Goal: Task Accomplishment & Management: Manage account settings

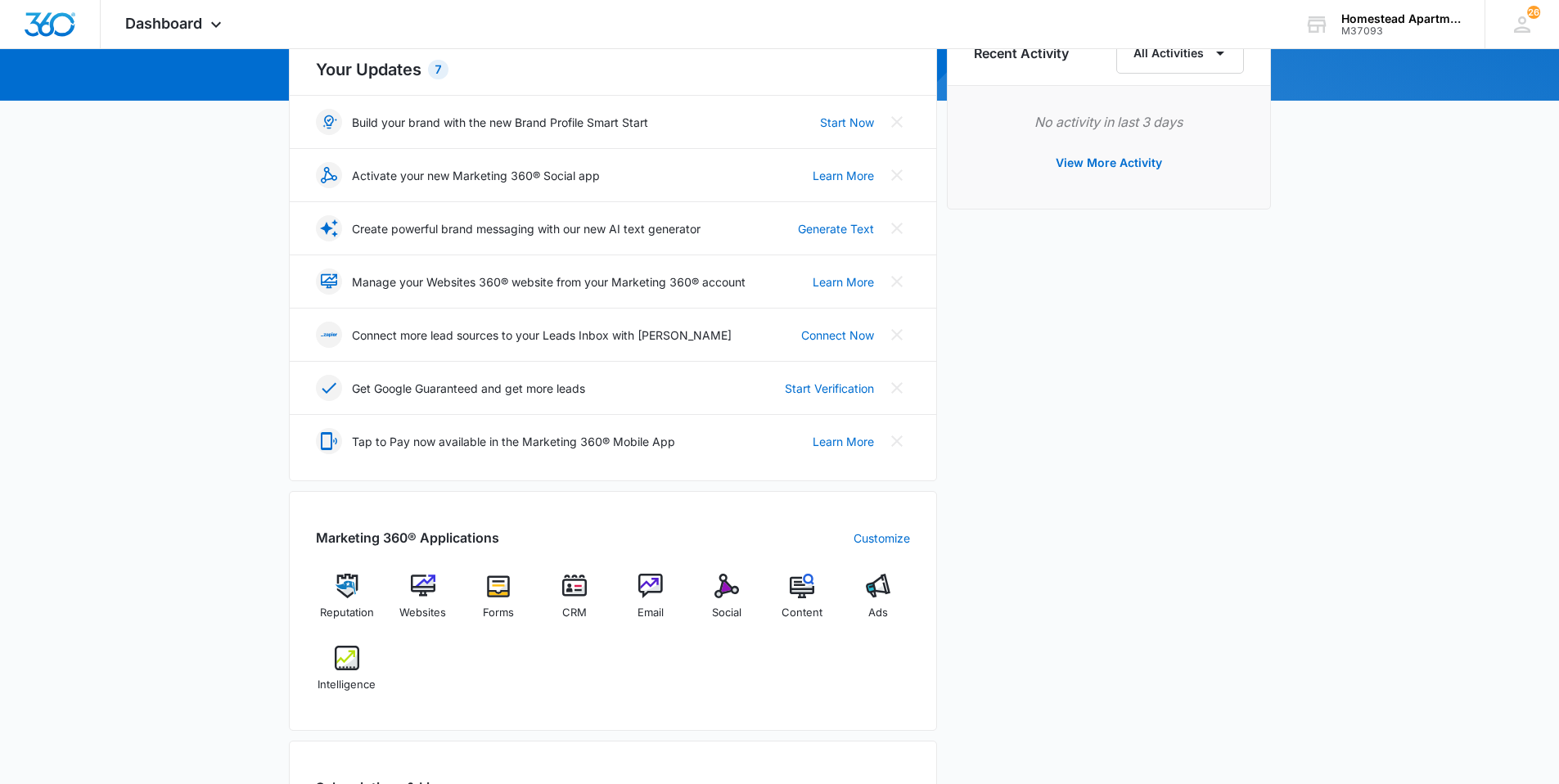
scroll to position [245, 0]
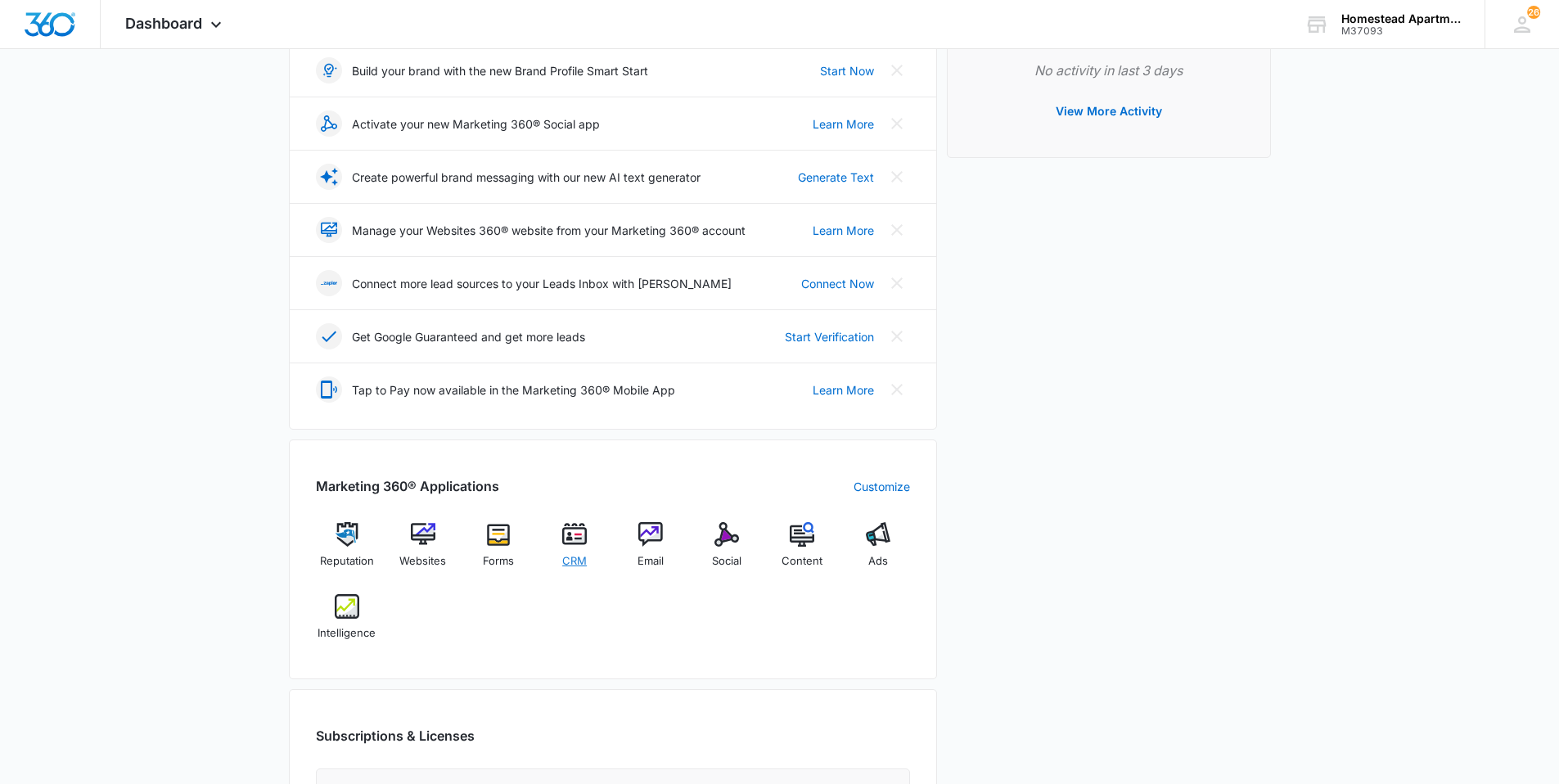
click at [581, 544] on img at bounding box center [574, 534] width 25 height 25
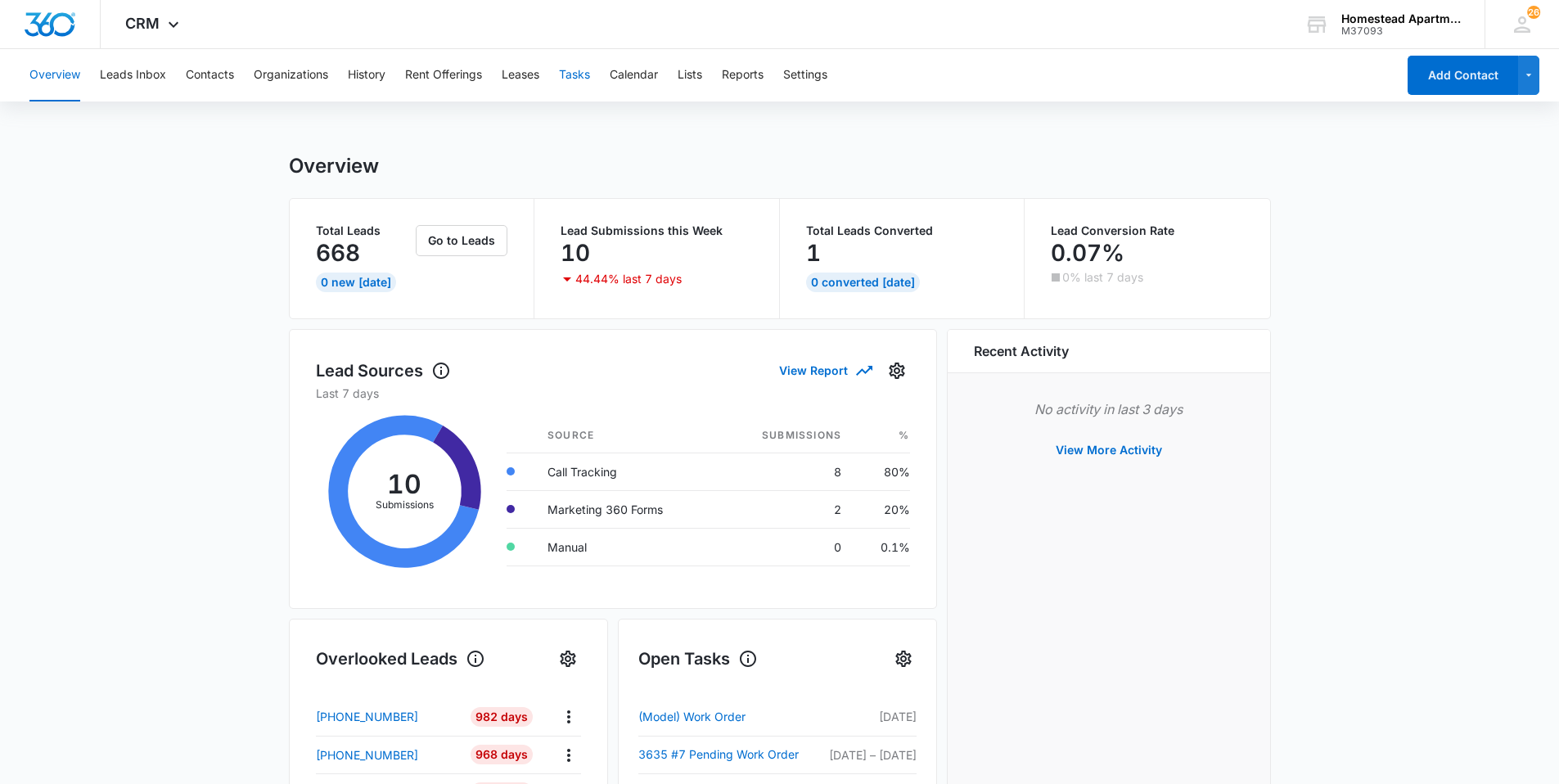
click at [589, 78] on button "Tasks" at bounding box center [574, 74] width 31 height 52
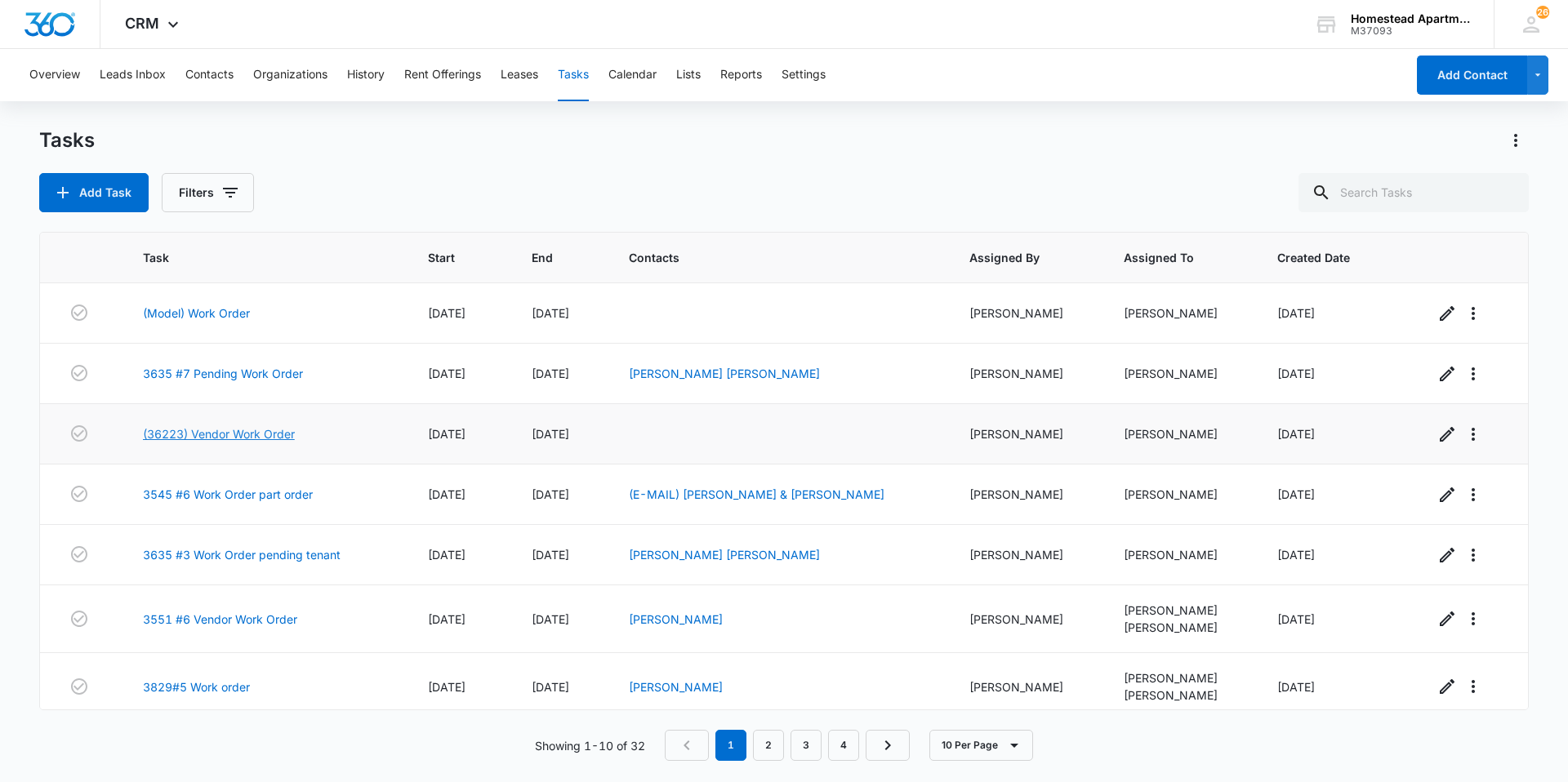
click at [151, 431] on link "(36223) Vendor Work Order" at bounding box center [219, 434] width 152 height 17
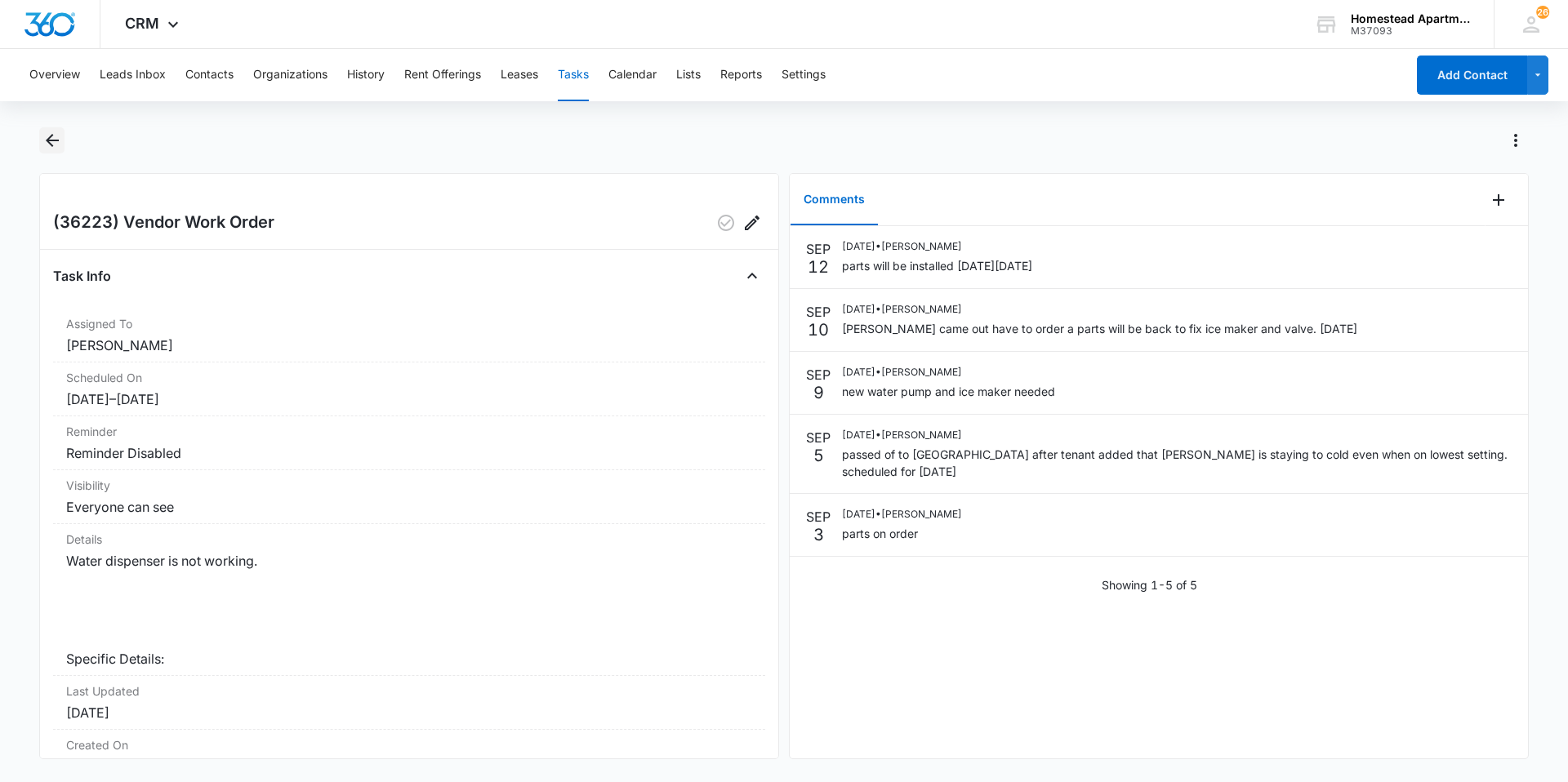
click at [53, 141] on icon "Back" at bounding box center [52, 140] width 13 height 13
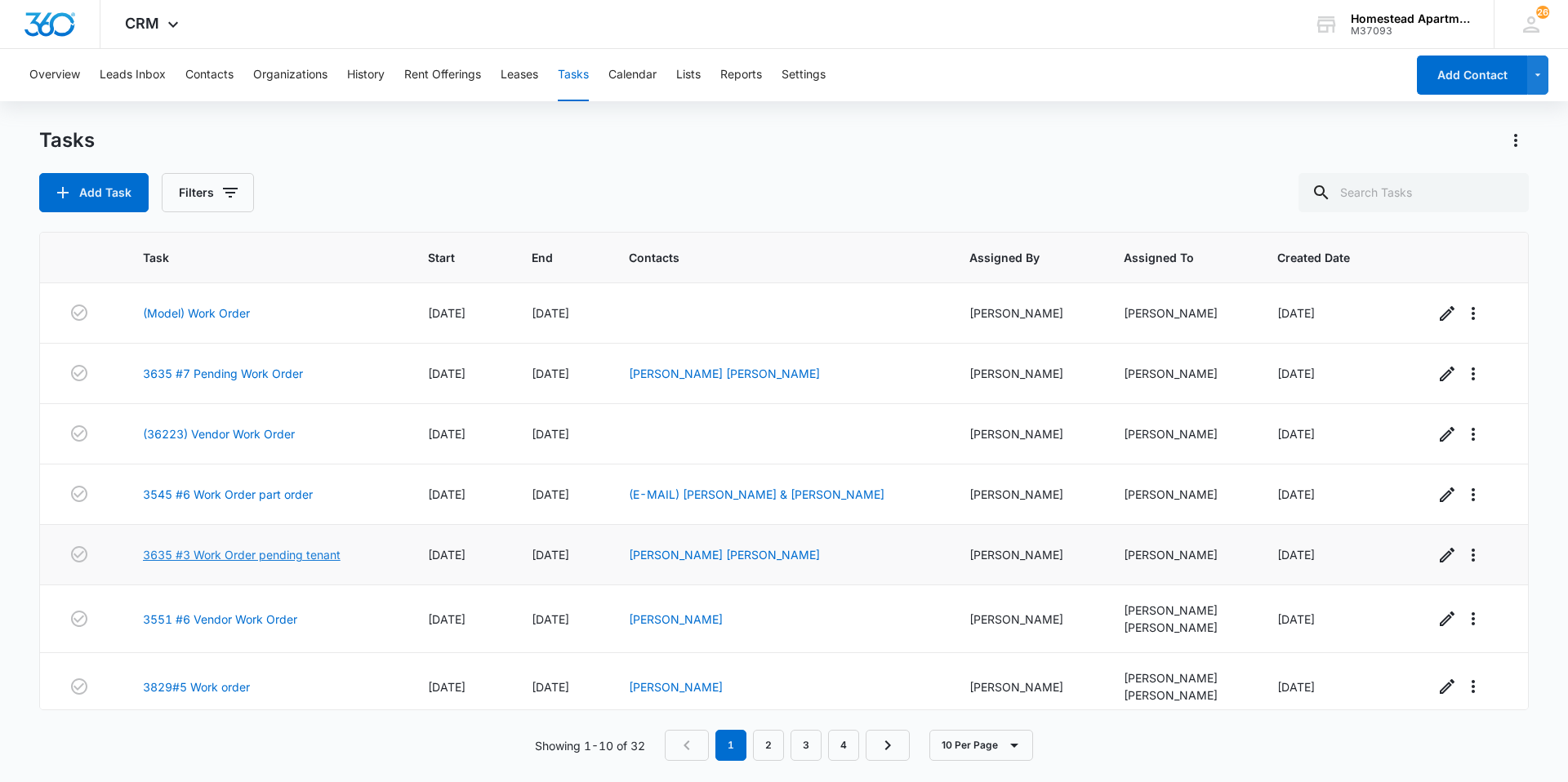
click at [173, 557] on link "3635 #3 Work Order pending tenant" at bounding box center [242, 555] width 198 height 17
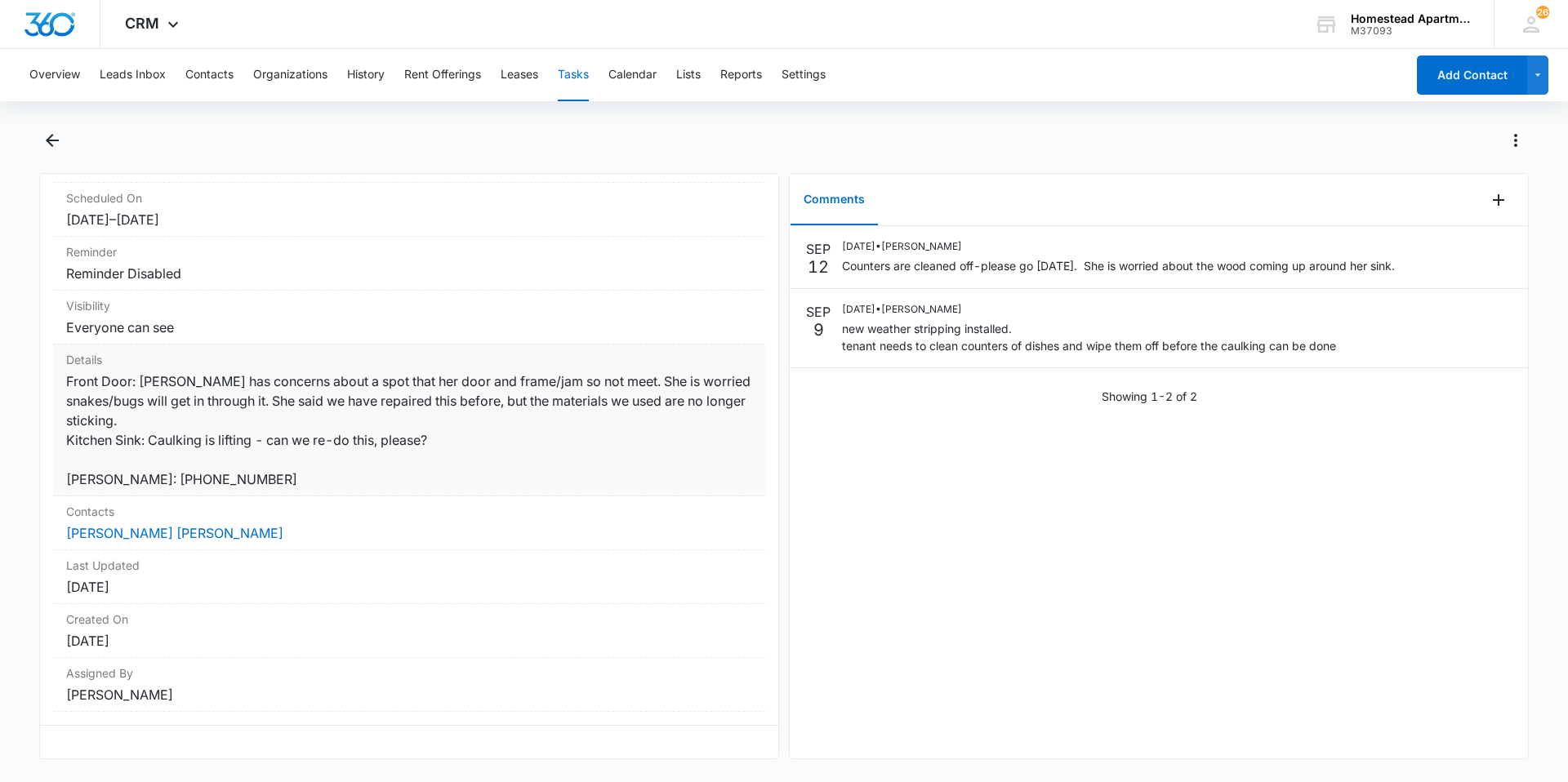
scroll to position [192, 0]
click at [44, 137] on icon "Back" at bounding box center [52, 140] width 20 height 20
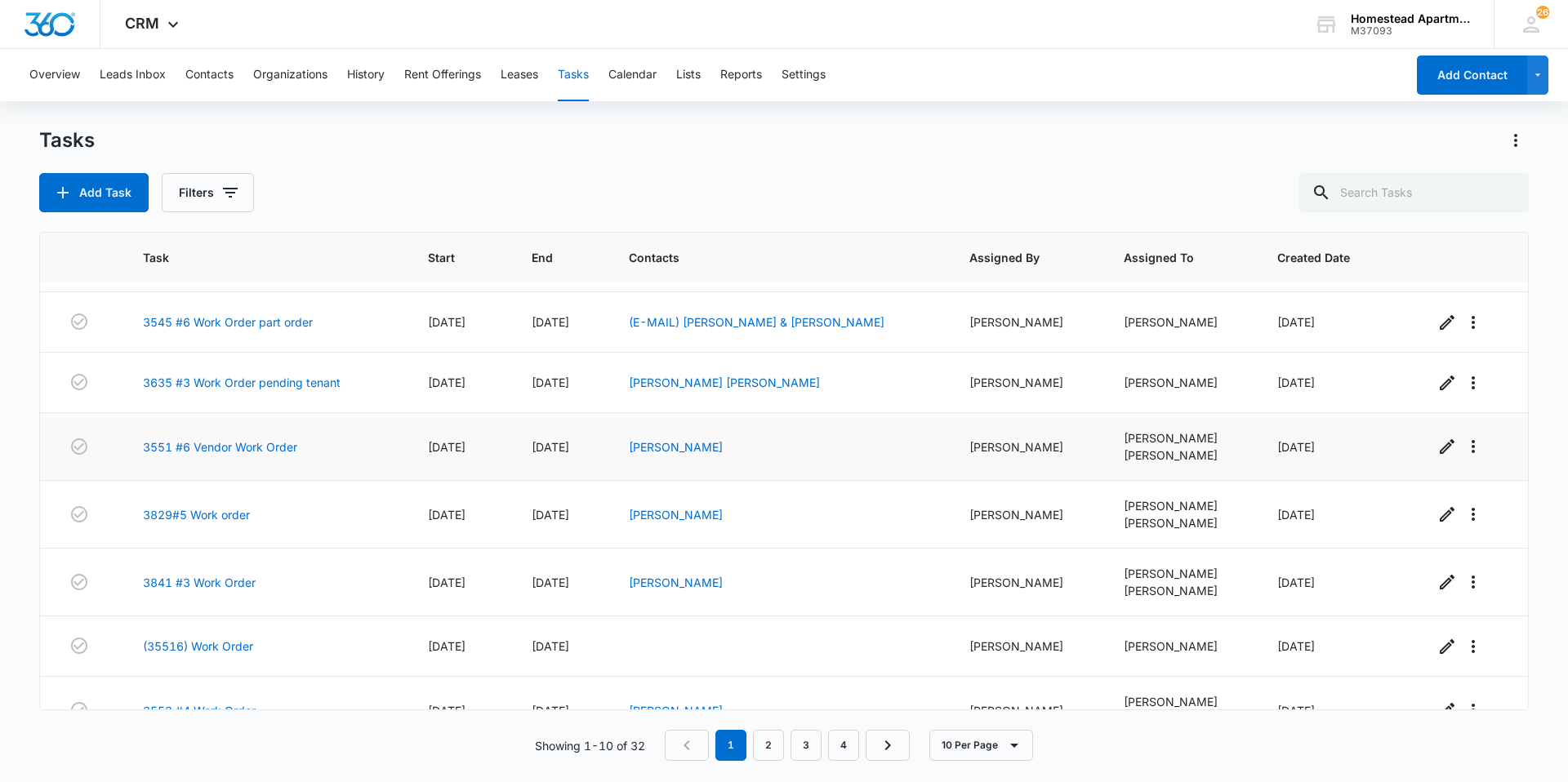
scroll to position [206, 0]
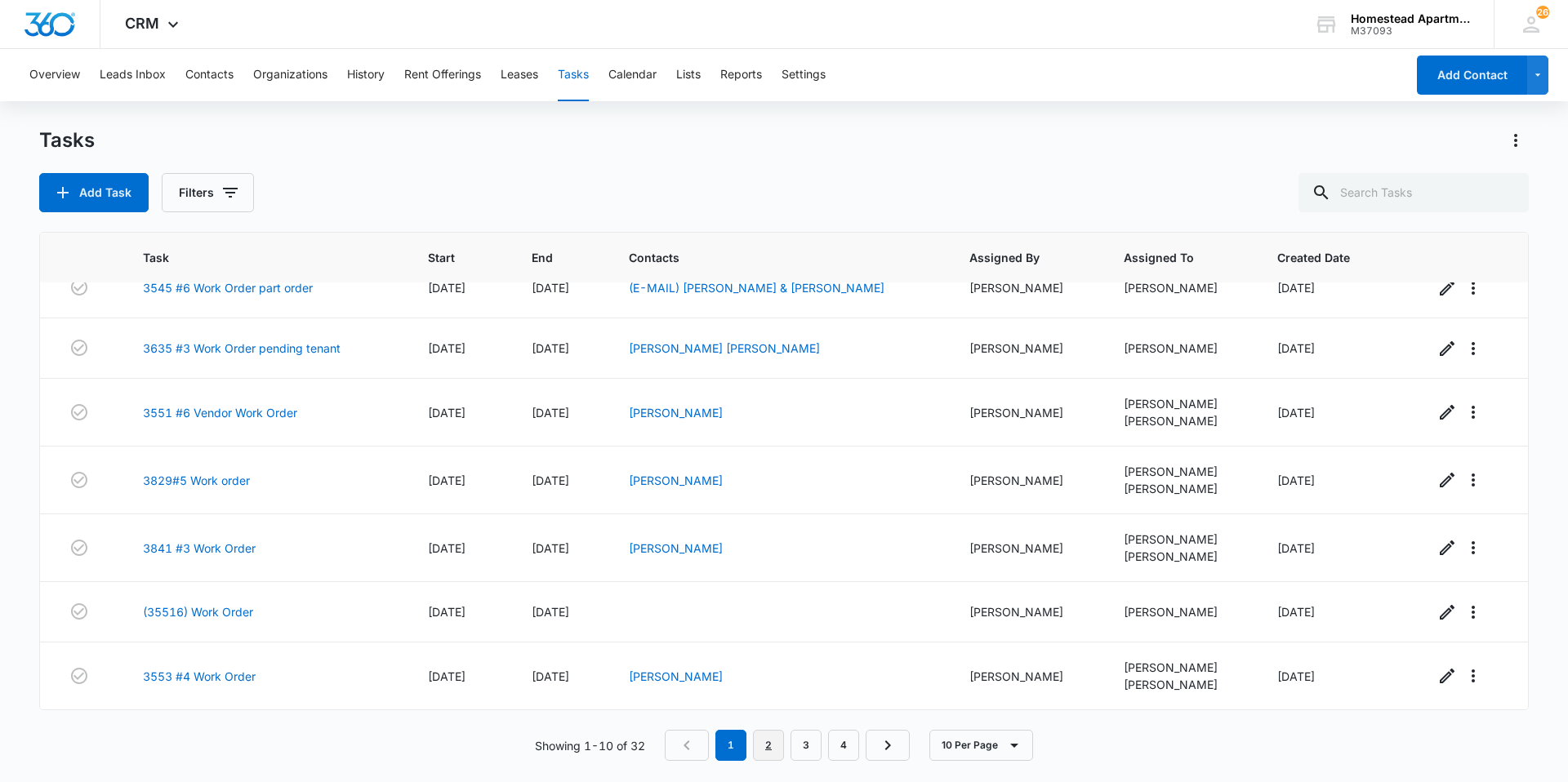
click at [779, 746] on link "2" at bounding box center [768, 745] width 31 height 31
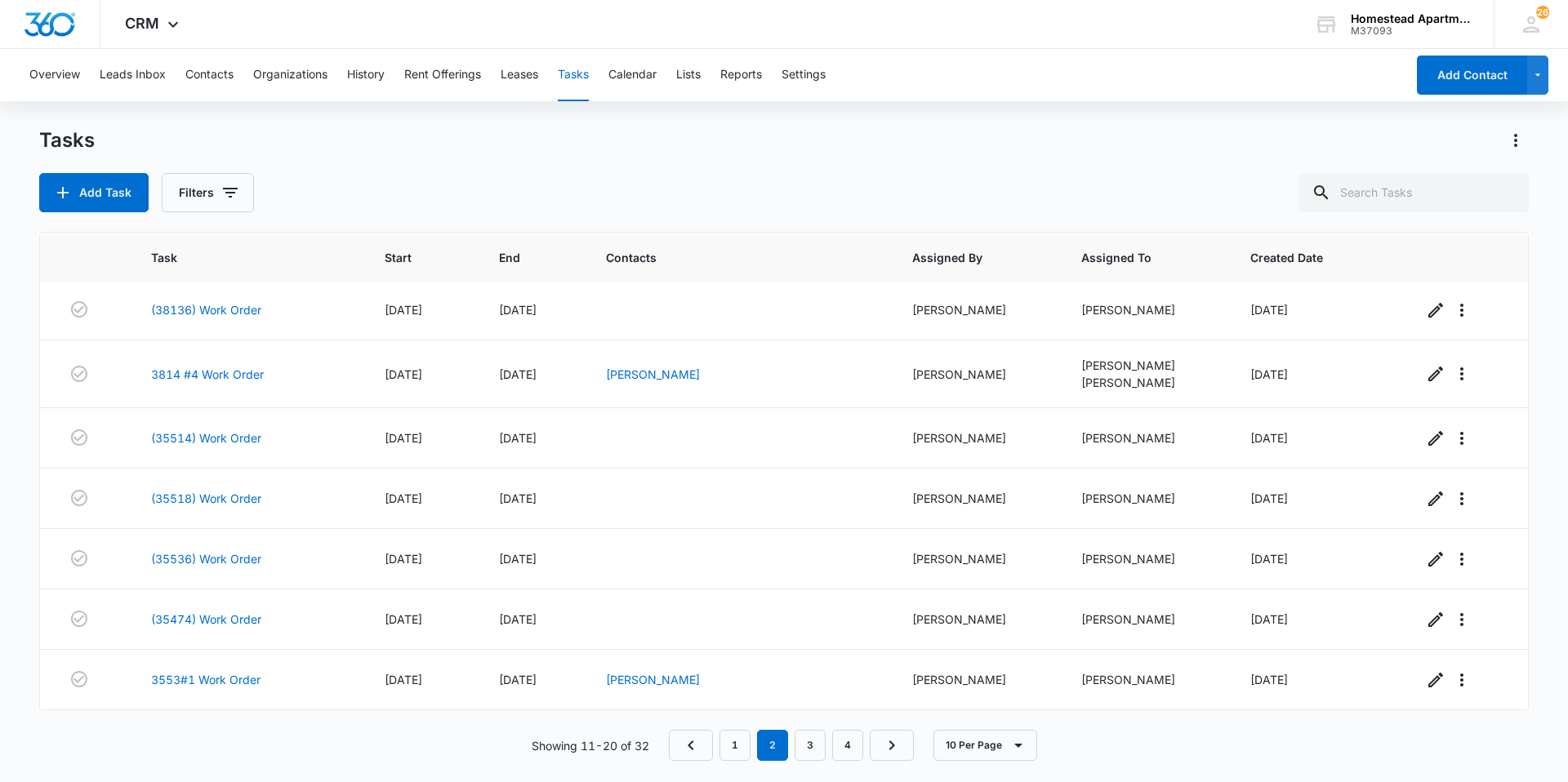
scroll to position [199, 0]
click at [211, 377] on link "3814 #4 Work Order" at bounding box center [207, 374] width 112 height 17
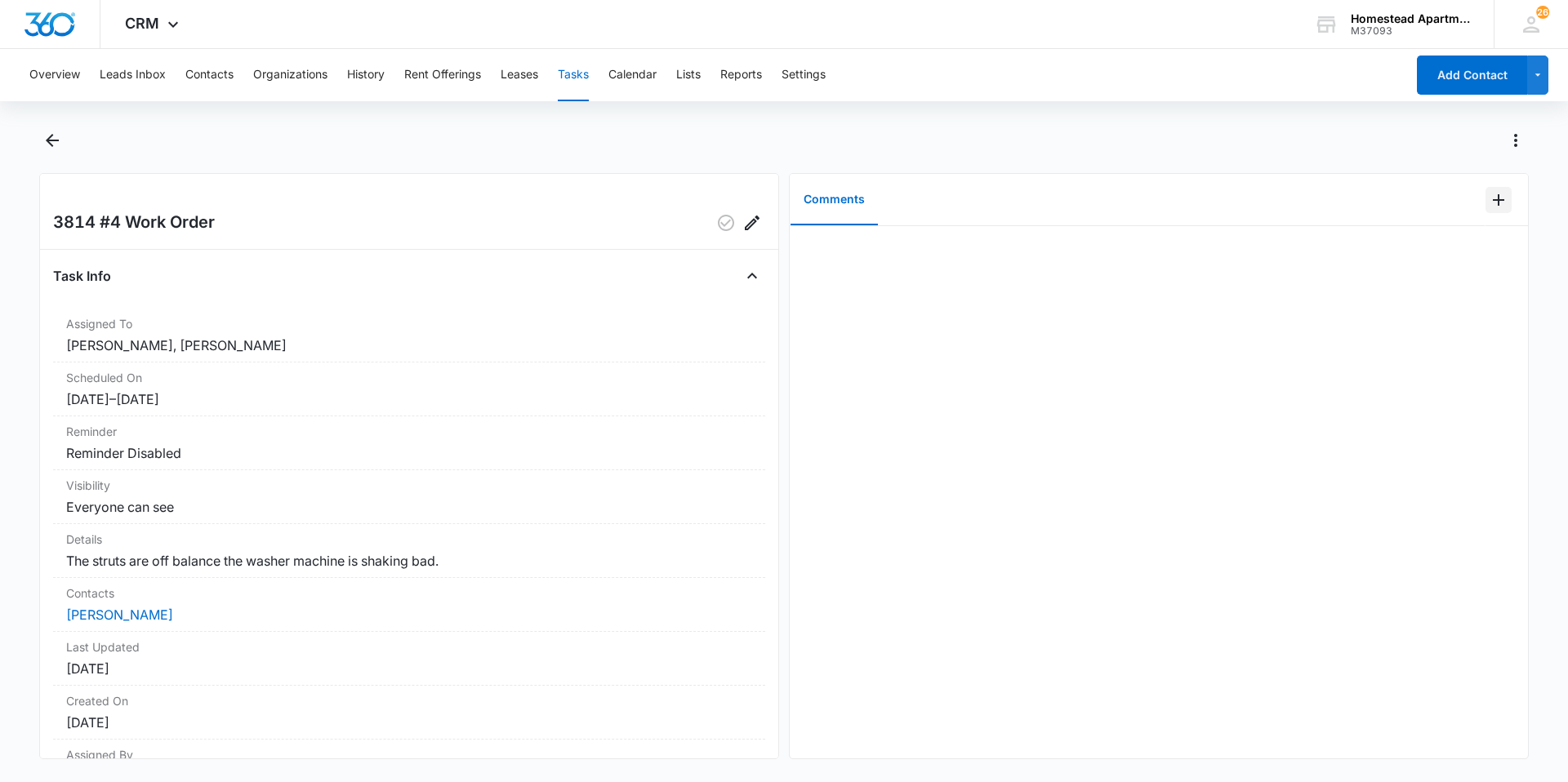
click at [1489, 201] on icon "Add Comment" at bounding box center [1498, 199] width 20 height 20
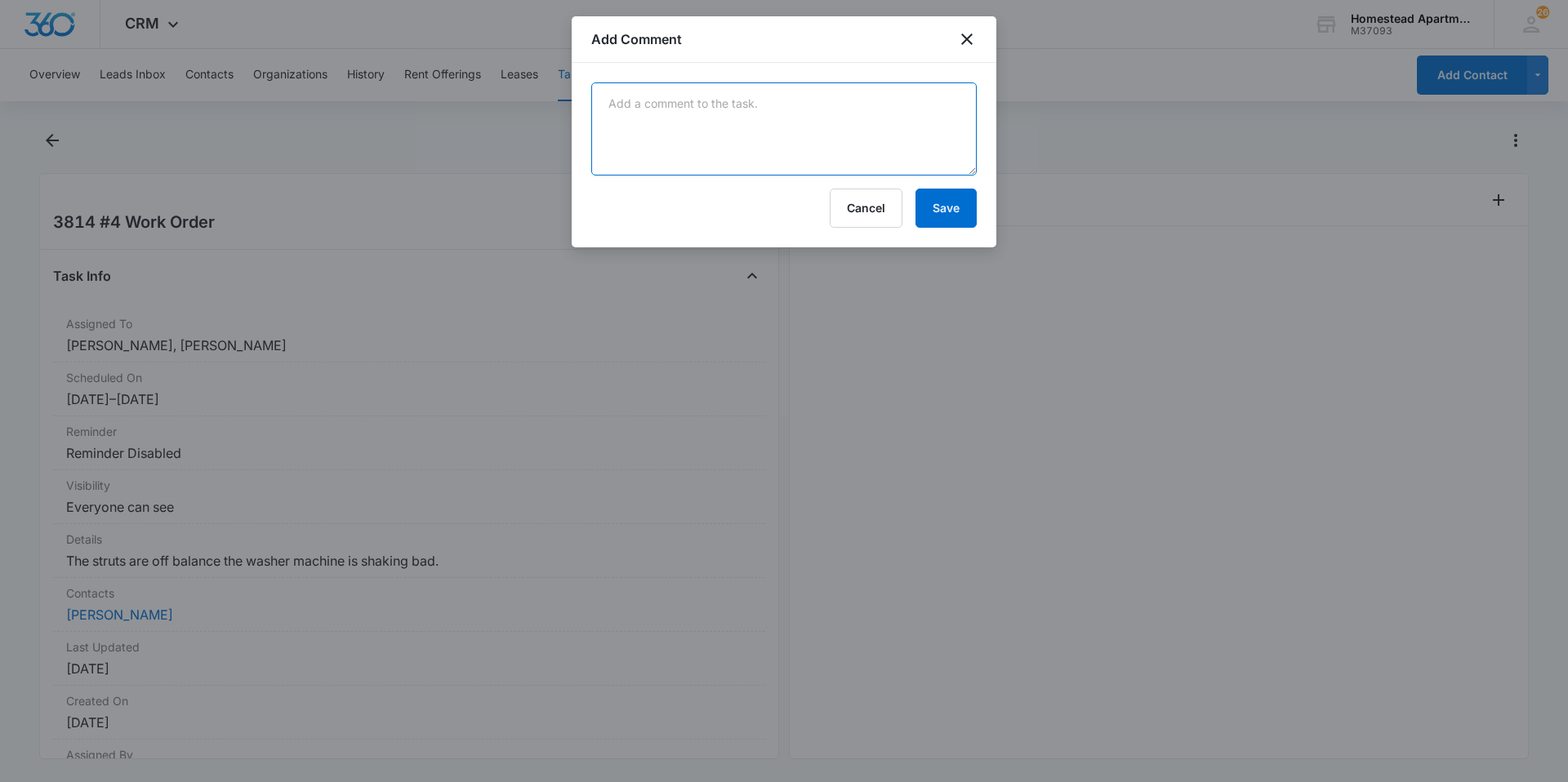
click at [637, 112] on textarea at bounding box center [784, 129] width 385 height 93
type textarea "JND went out on 9/12 found nothing wrong with the washer."
click at [944, 214] on button "Save" at bounding box center [946, 208] width 61 height 39
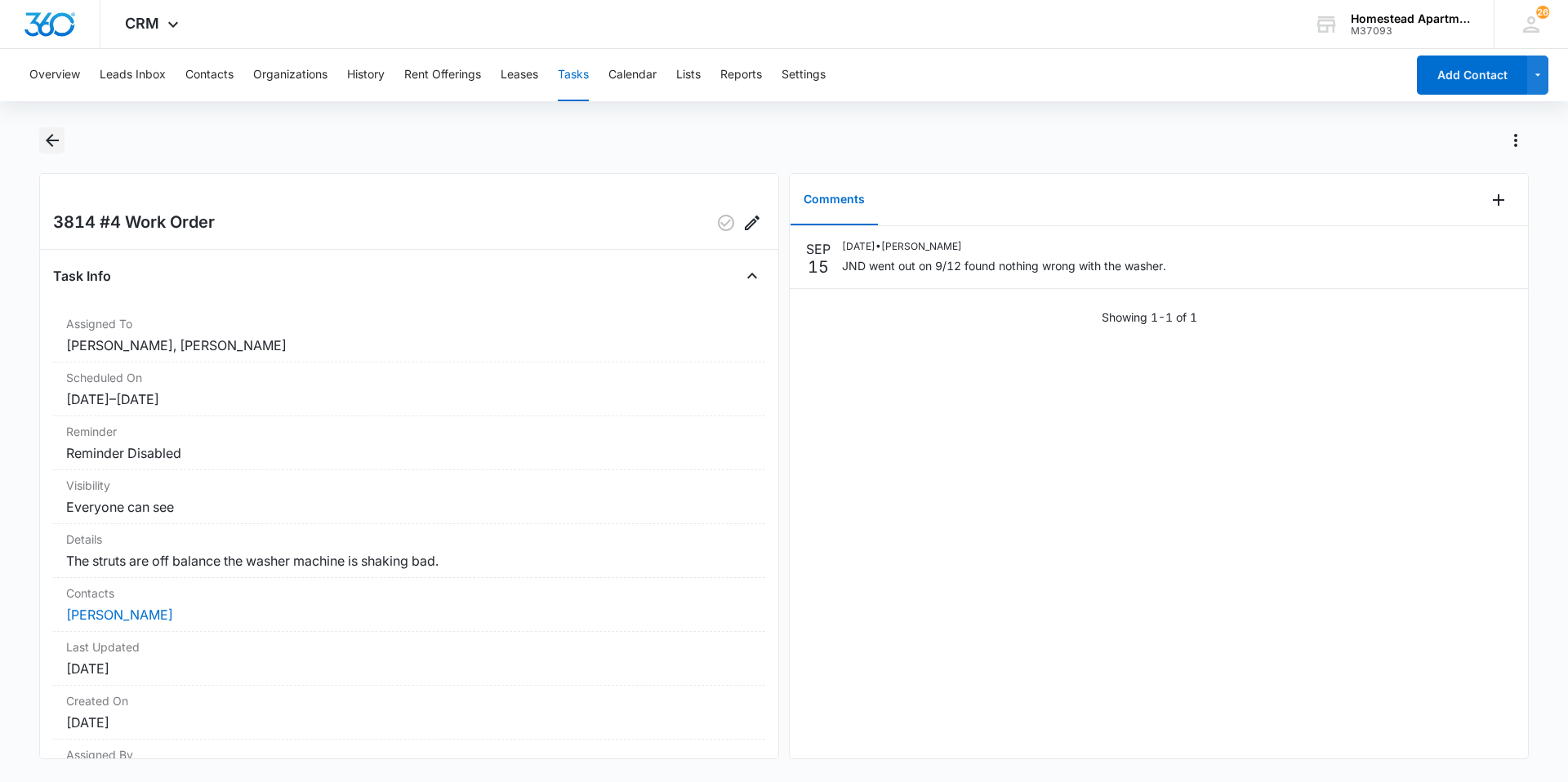
click at [49, 138] on icon "Back" at bounding box center [52, 140] width 13 height 13
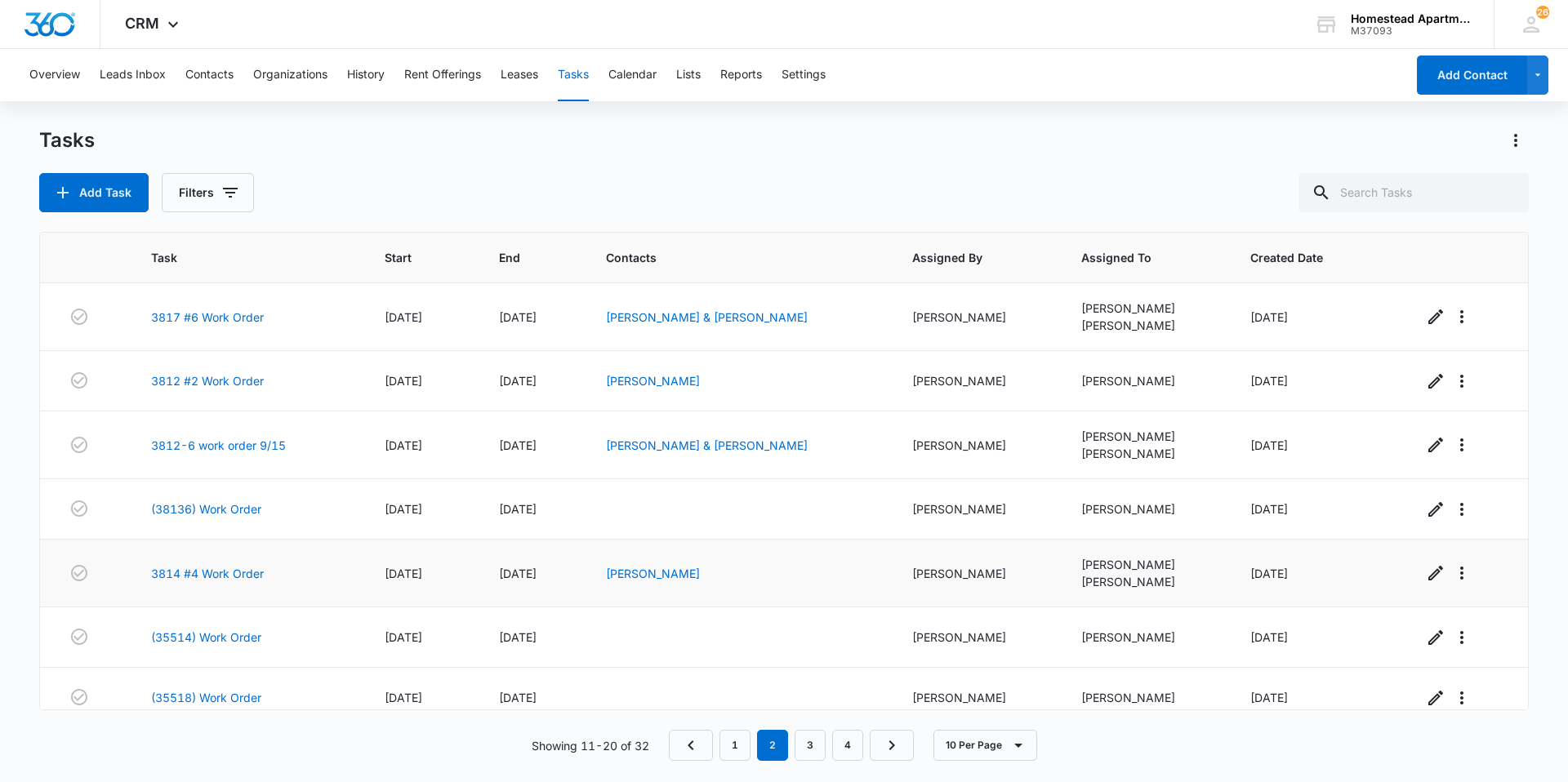
drag, startPoint x: 55, startPoint y: 520, endPoint x: 59, endPoint y: 580, distance: 60.1
click at [53, 550] on tbody "3817 #6 Work Order 09/05/25 09/05/25 Elizabeth Cramer & Alyssa Sopenasky Cassan…" at bounding box center [784, 595] width 1488 height 626
click at [83, 572] on icon "button" at bounding box center [78, 572] width 20 height 20
click at [120, 511] on td at bounding box center [85, 509] width 91 height 60
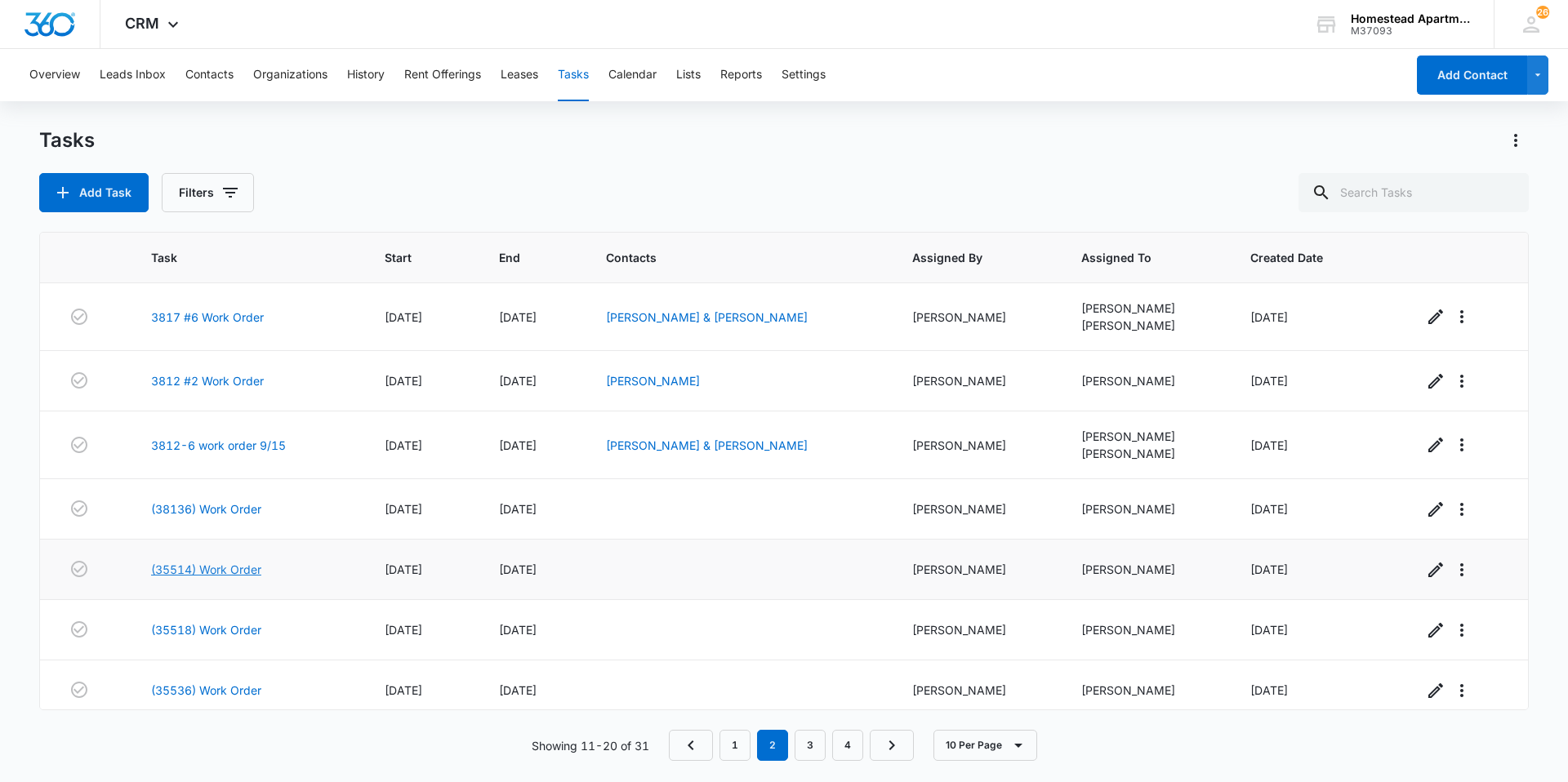
click at [181, 572] on link "(35514) Work Order" at bounding box center [205, 569] width 110 height 17
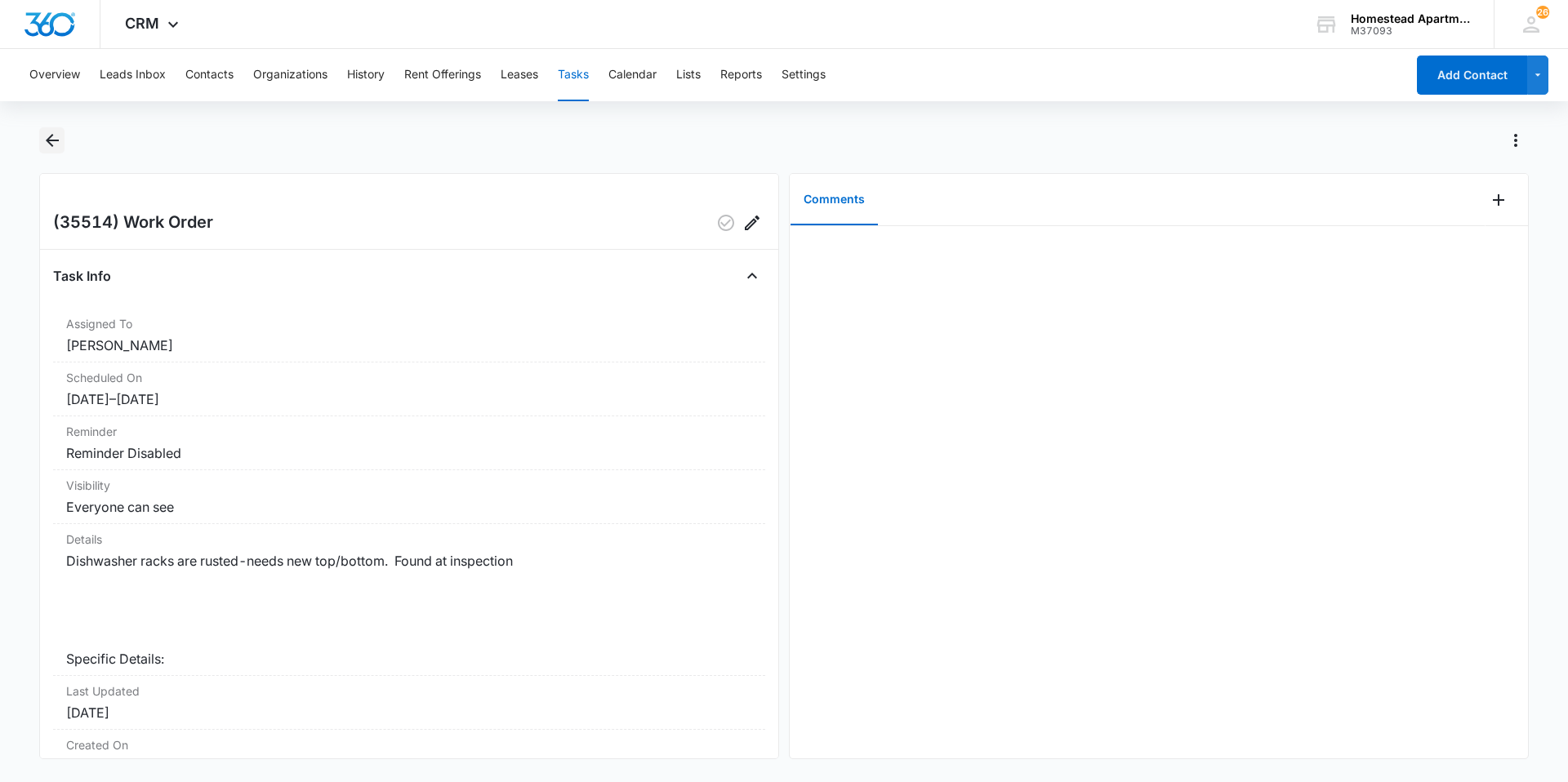
click at [59, 137] on icon "Back" at bounding box center [52, 140] width 20 height 20
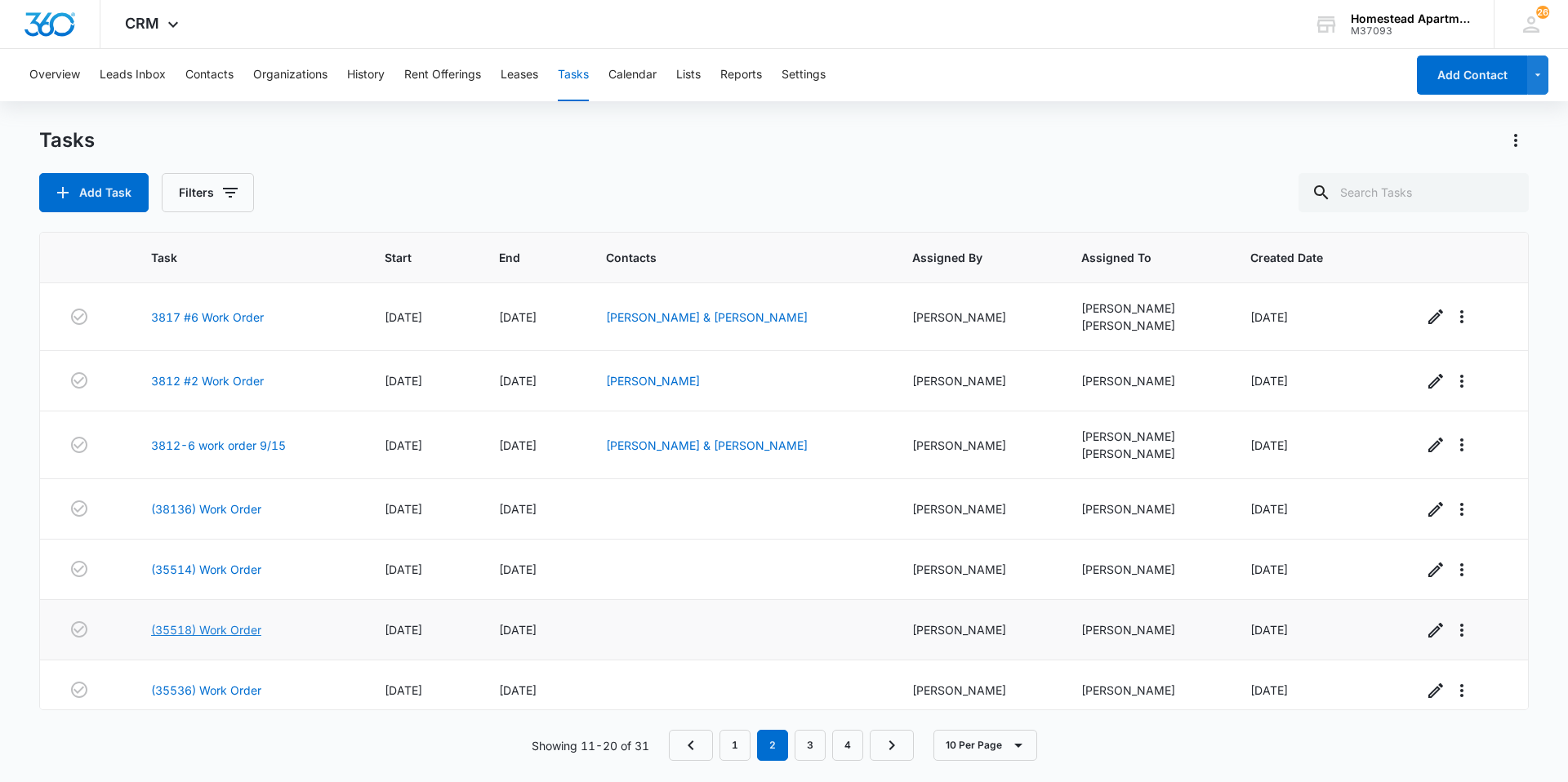
click at [190, 629] on link "(35518) Work Order" at bounding box center [205, 630] width 110 height 17
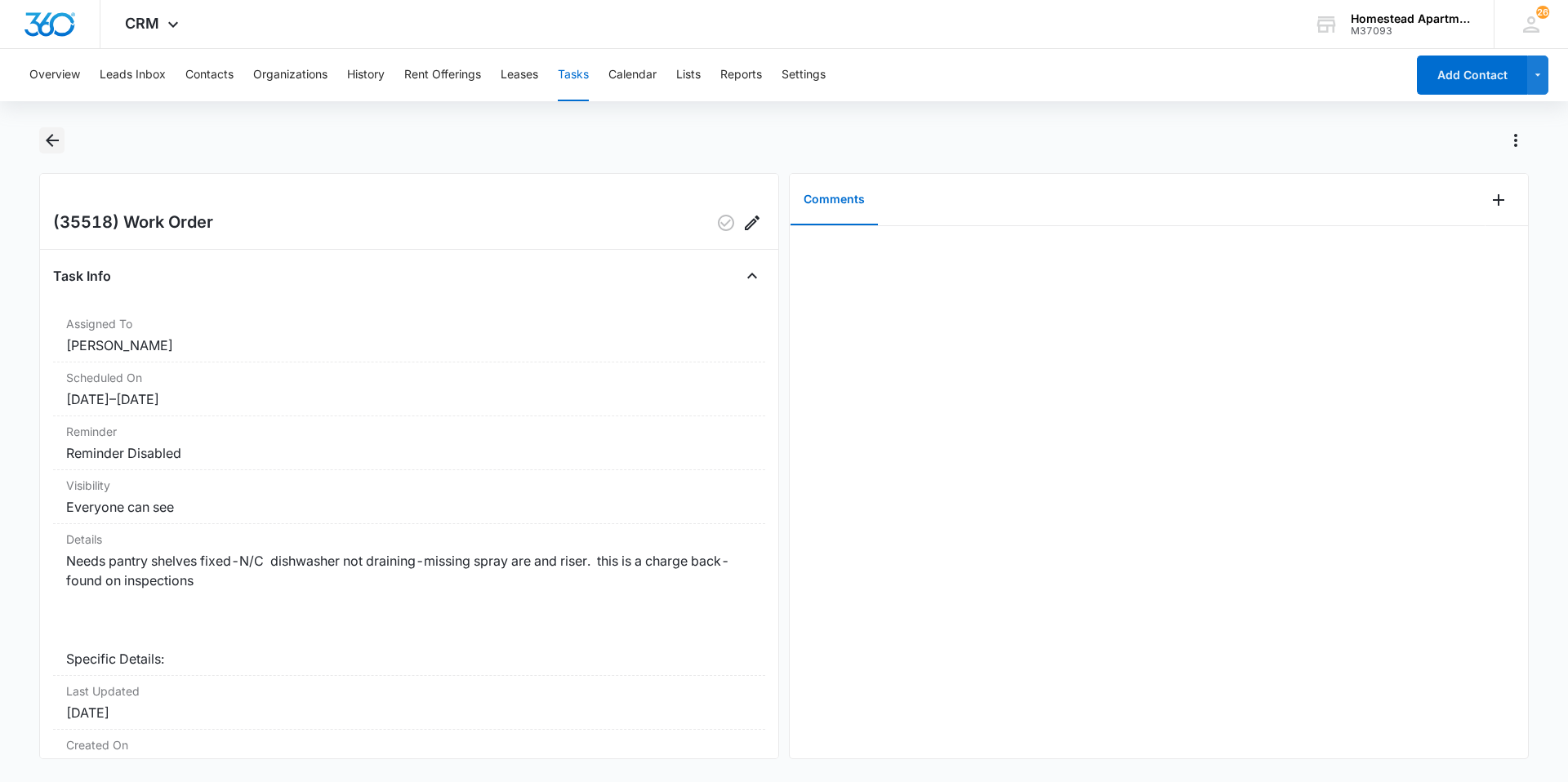
click at [56, 142] on icon "Back" at bounding box center [52, 140] width 20 height 20
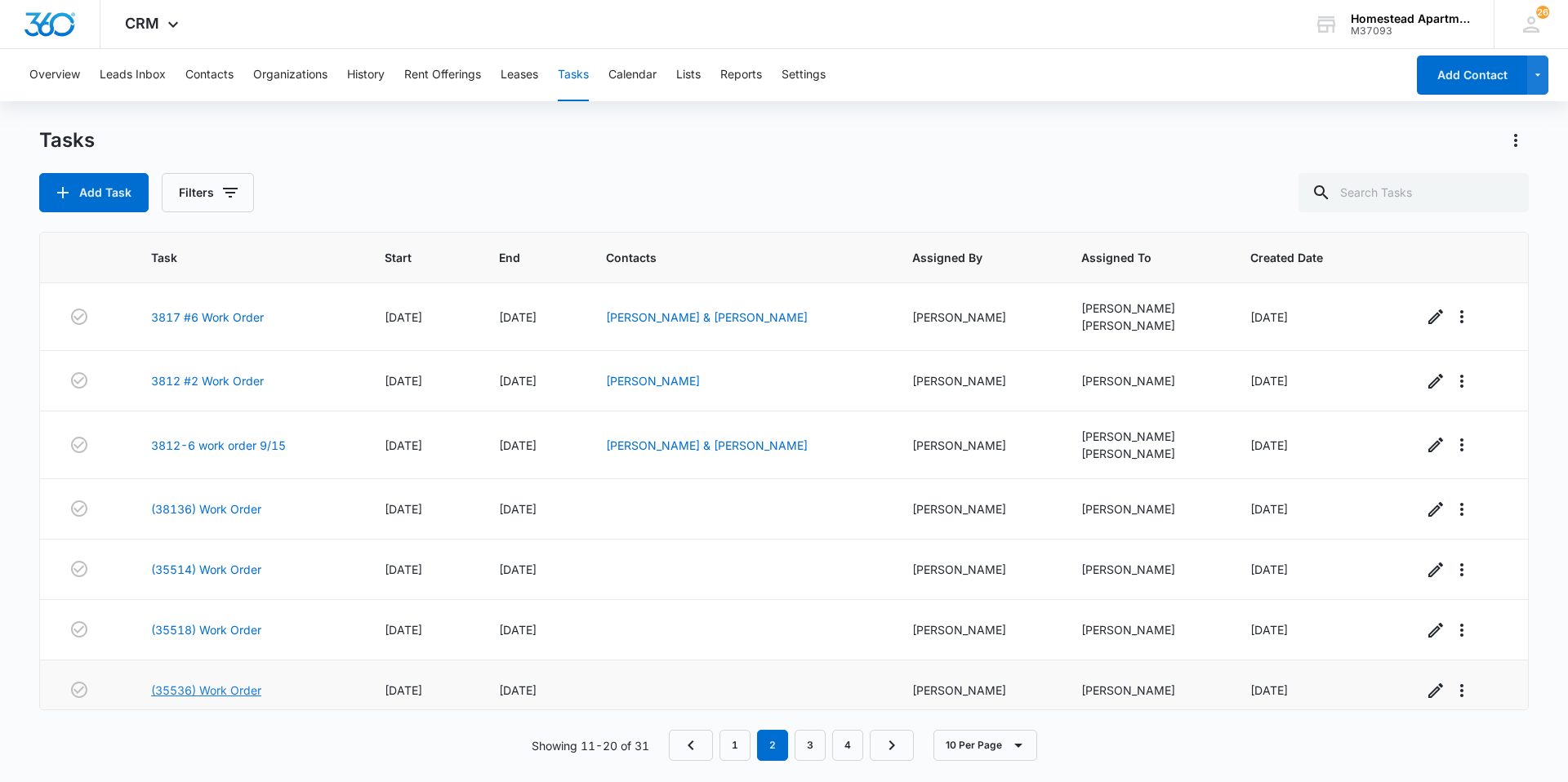
click at [180, 690] on link "(35536) Work Order" at bounding box center [205, 690] width 110 height 17
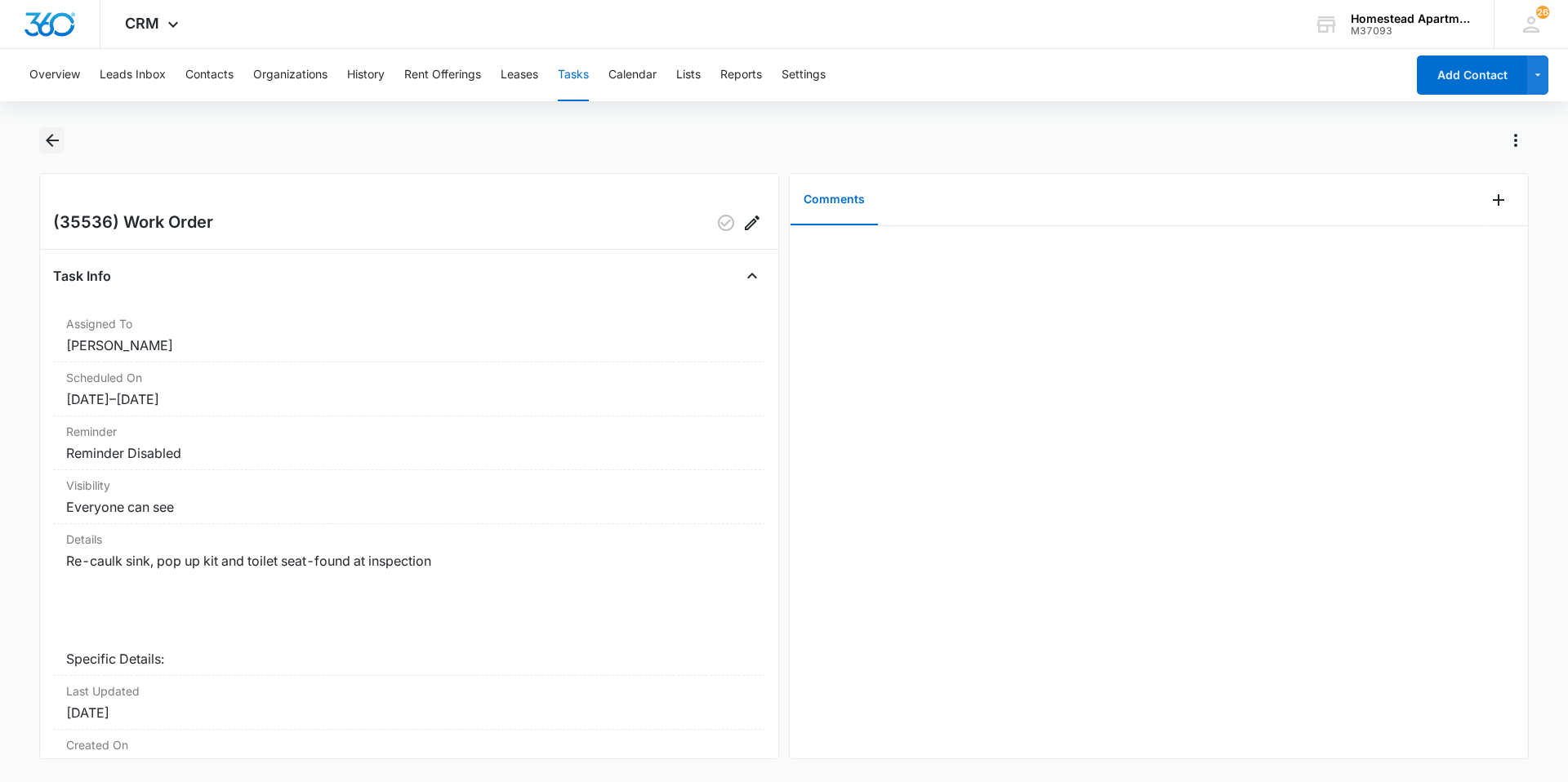
click at [58, 132] on icon "Back" at bounding box center [52, 140] width 20 height 20
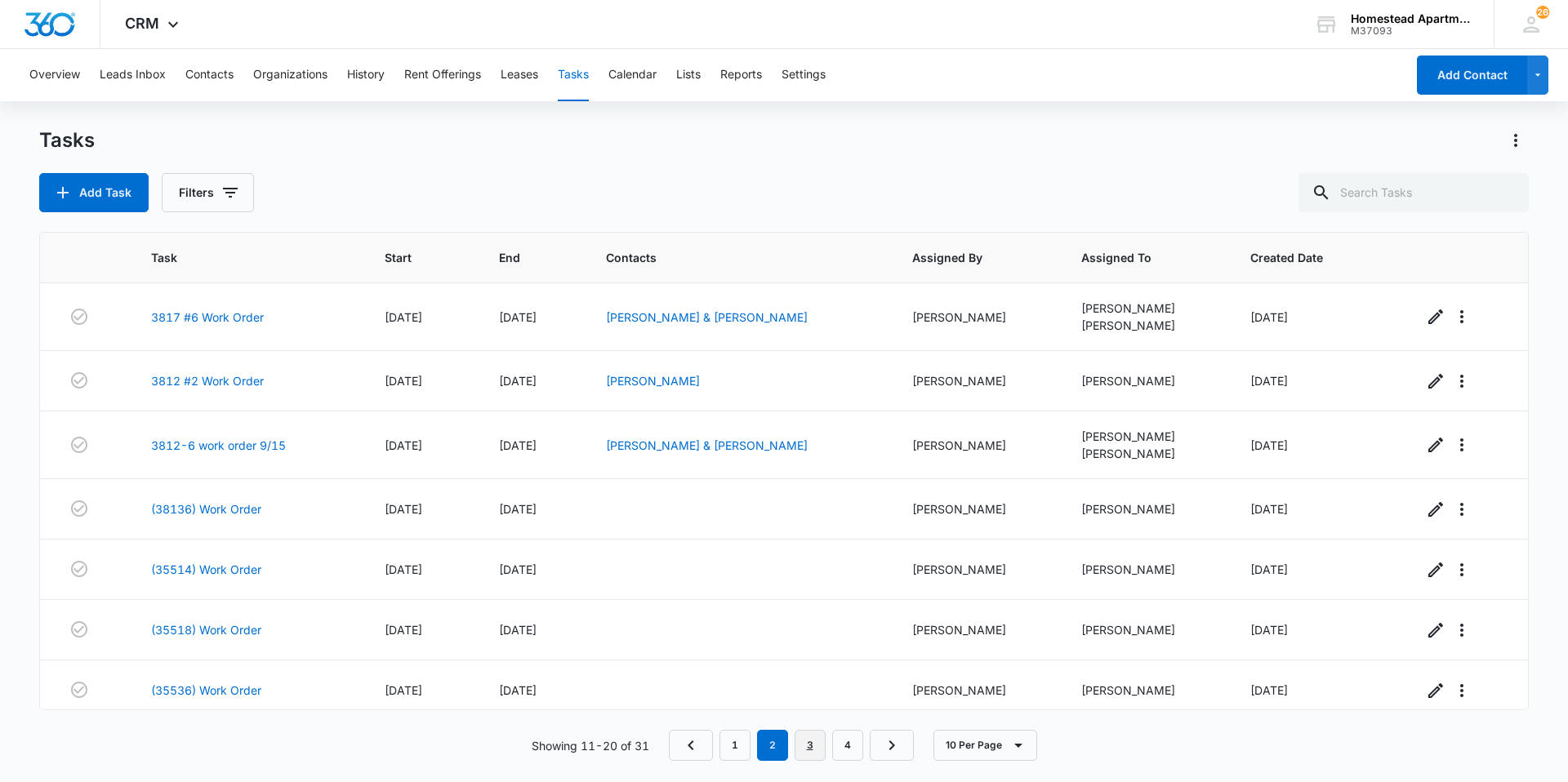
click at [811, 748] on link "3" at bounding box center [810, 745] width 31 height 31
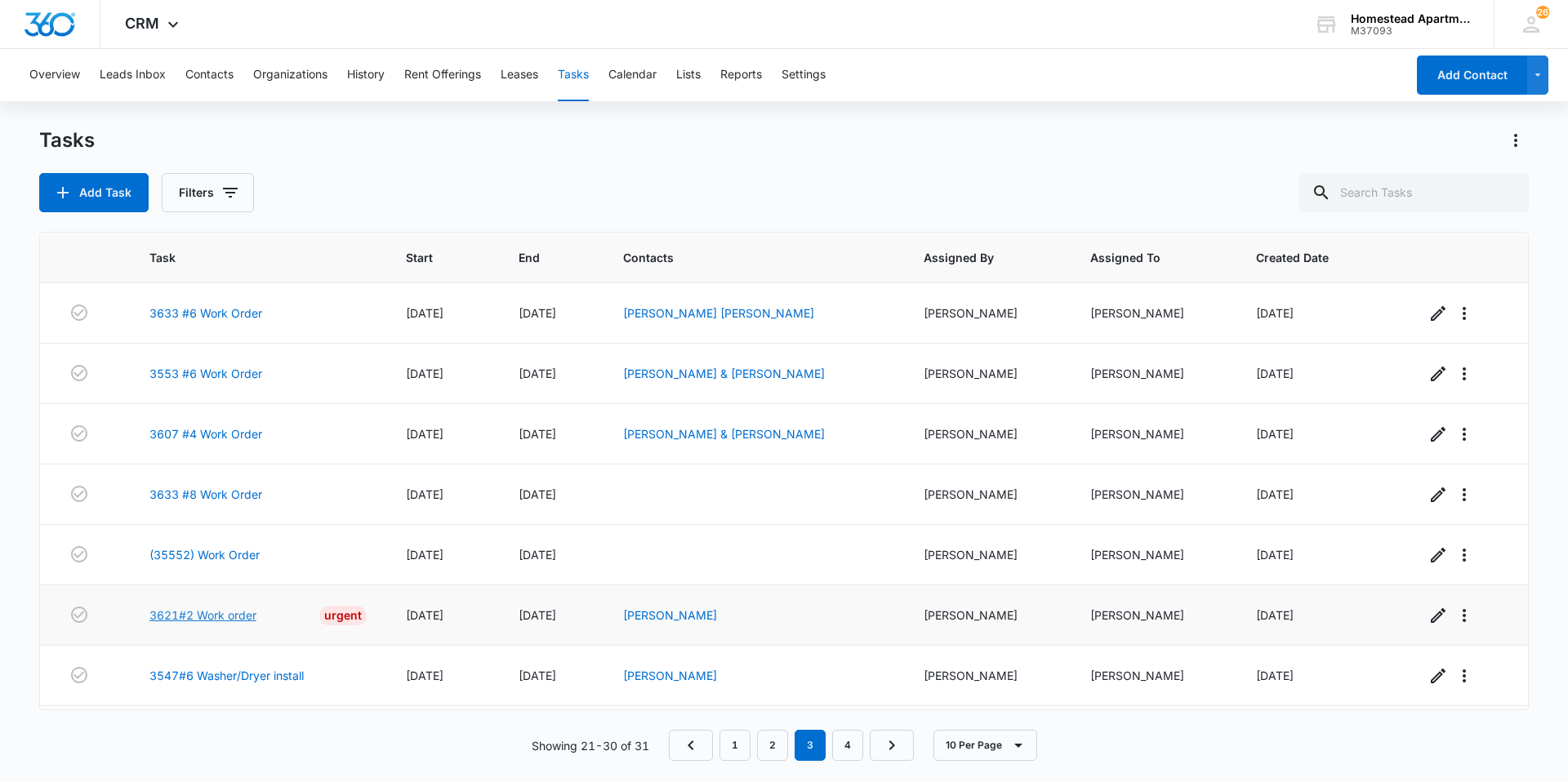
click at [205, 617] on link "3621#2 Work order" at bounding box center [203, 615] width 107 height 17
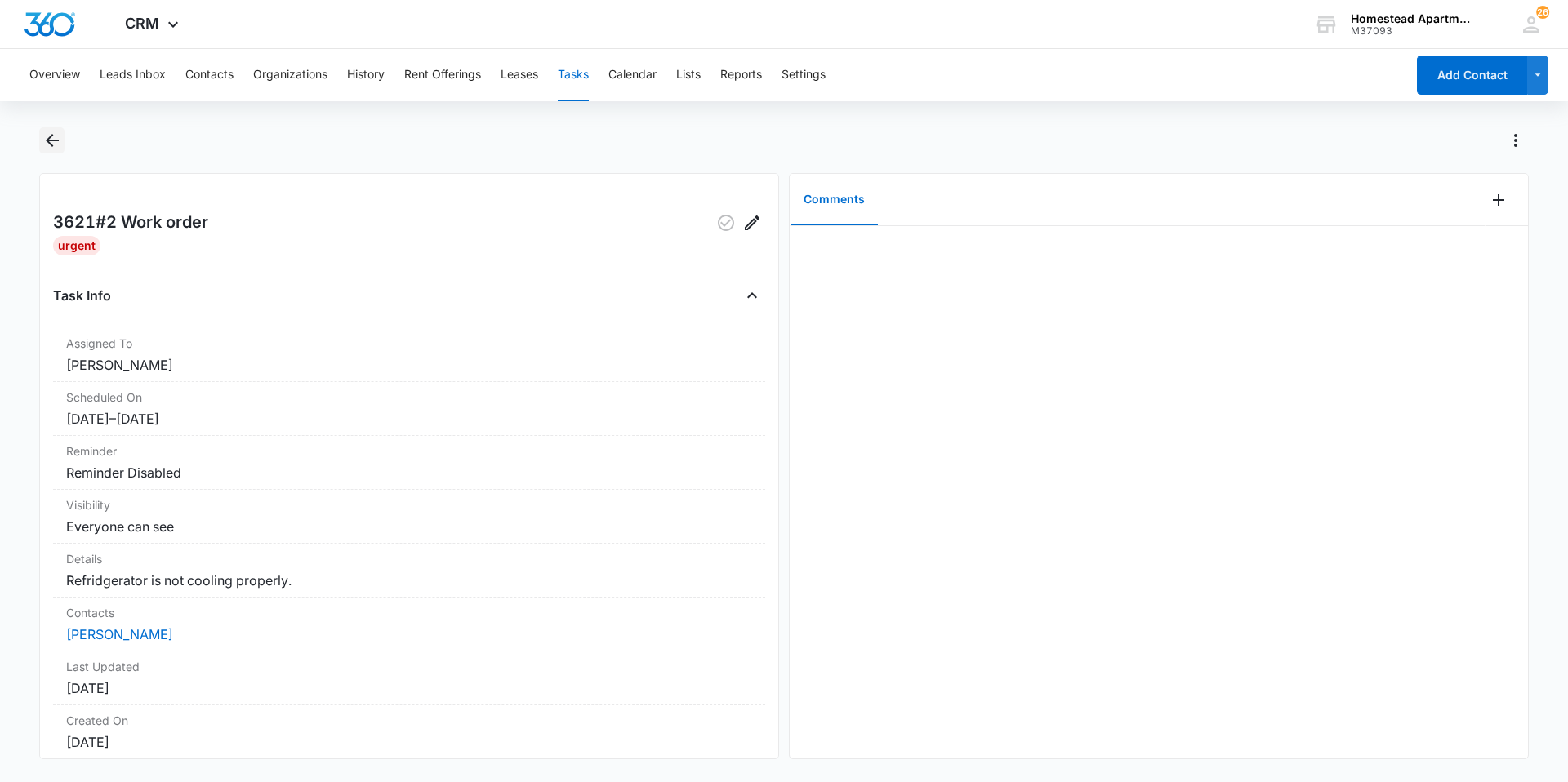
click at [45, 135] on icon "Back" at bounding box center [52, 140] width 20 height 20
